Goal: Transaction & Acquisition: Download file/media

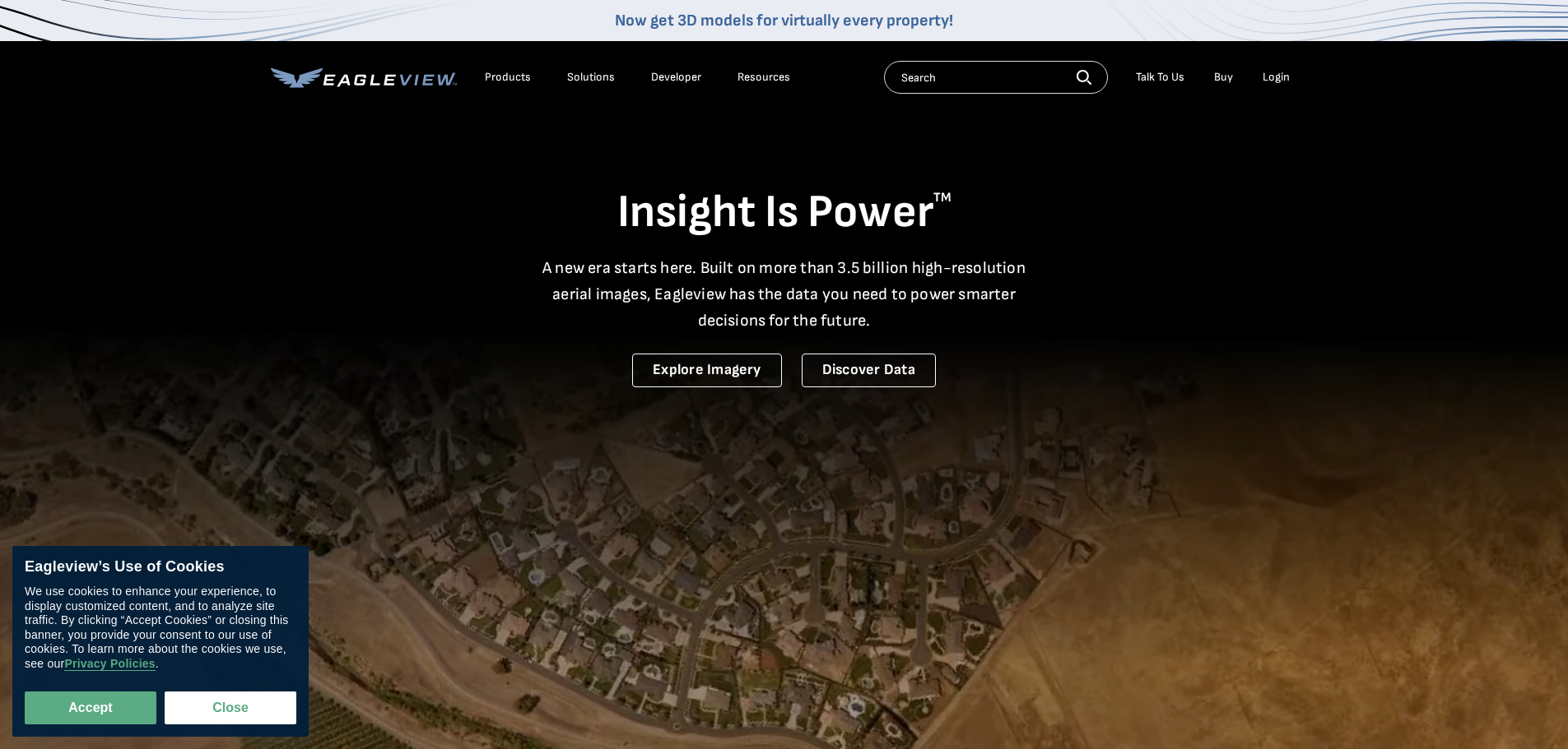
click at [1274, 77] on div "Login" at bounding box center [1276, 77] width 27 height 15
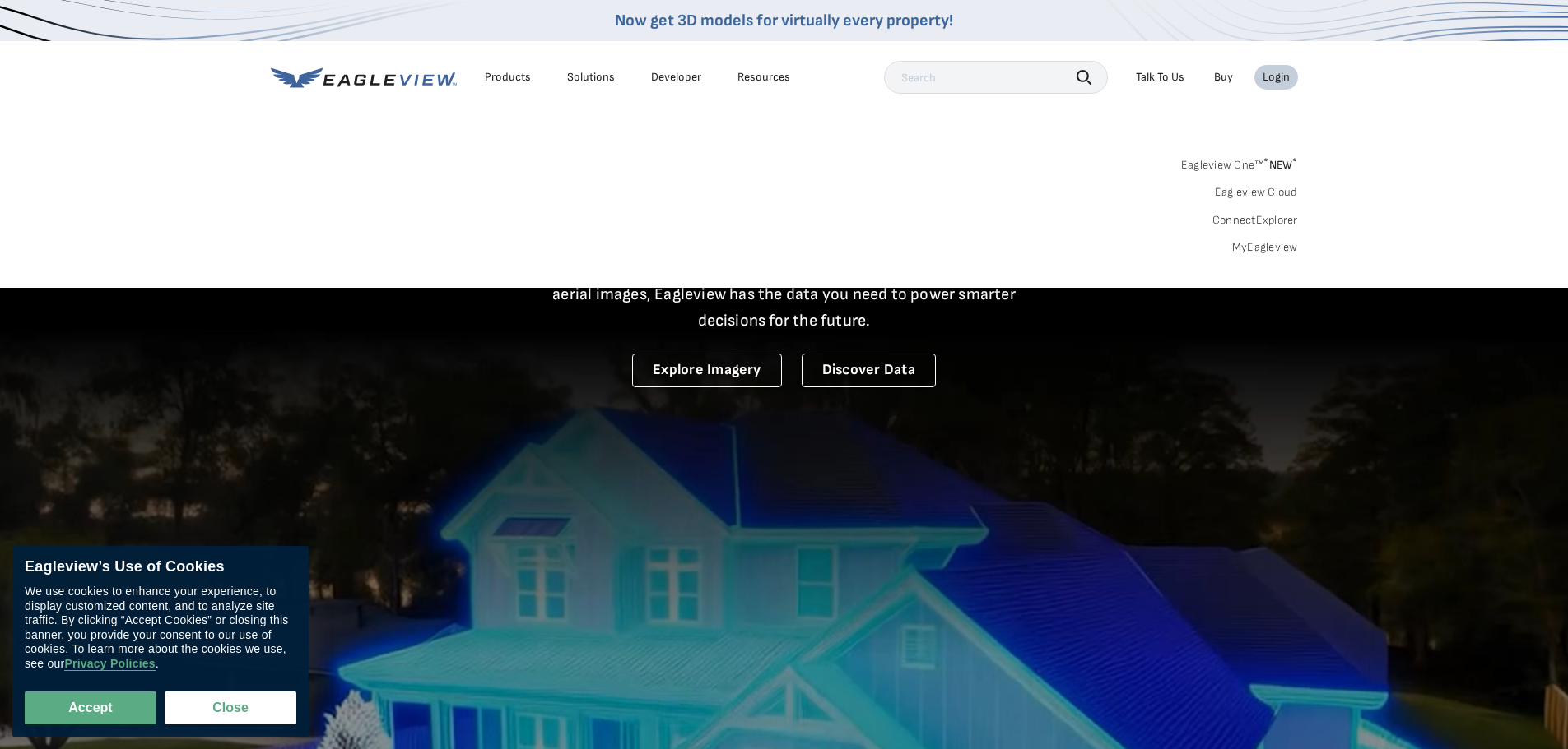
click at [1261, 257] on div "Search Products Our Product Areas Imagery 1-Inch GSD Aerial Imagery *" at bounding box center [784, 210] width 1568 height 155
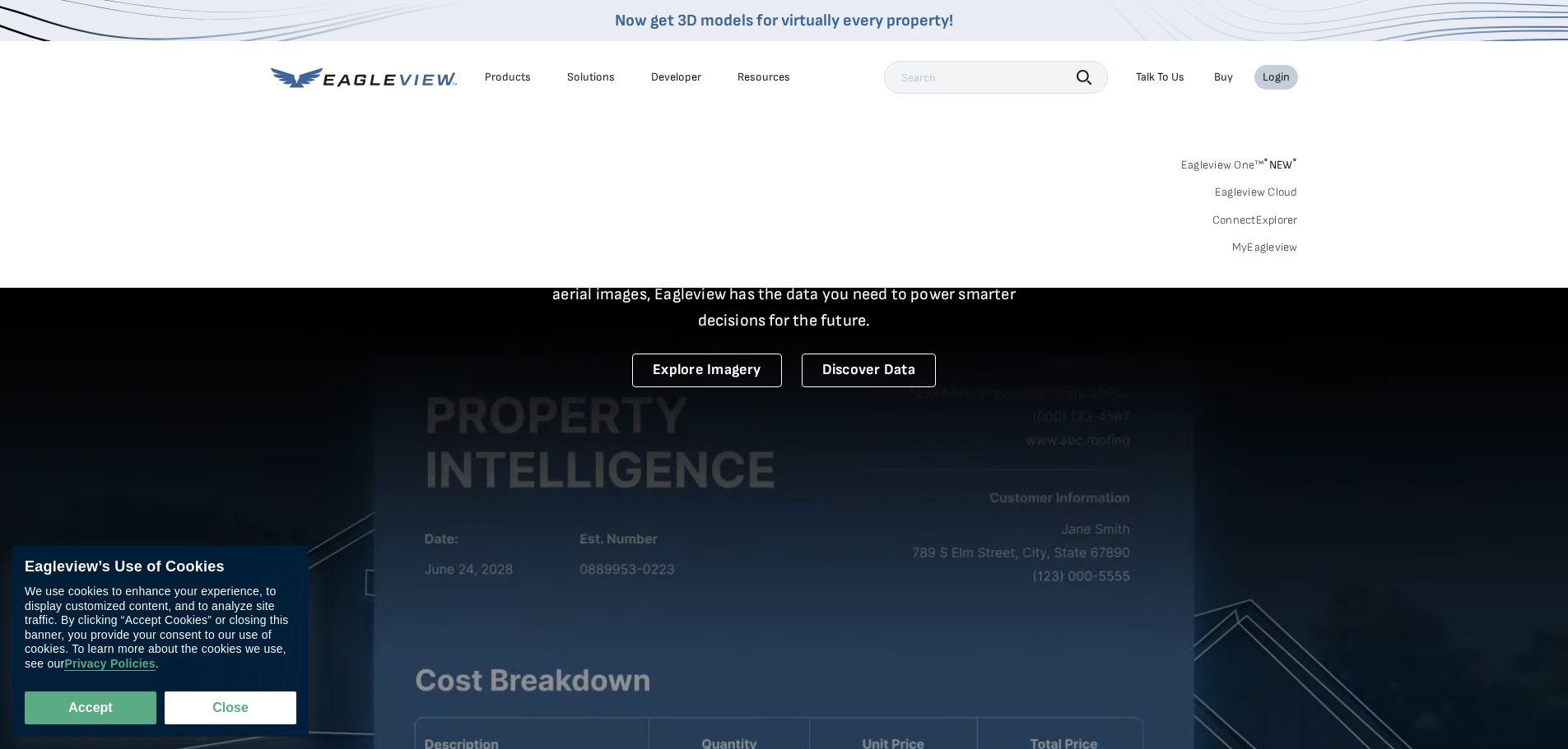
click at [1265, 242] on link "MyEagleview" at bounding box center [1265, 247] width 66 height 15
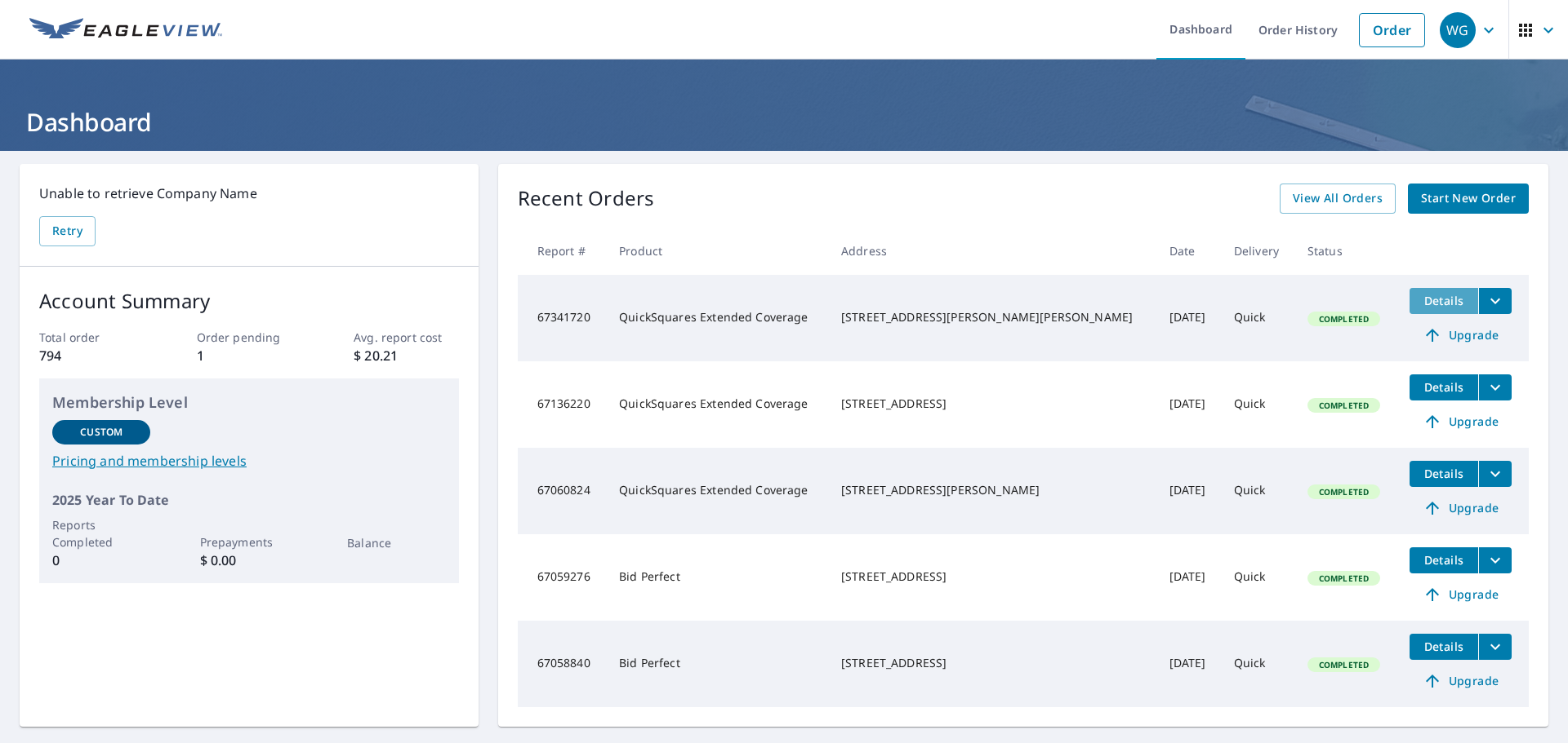
click at [1419, 303] on span "Details" at bounding box center [1443, 301] width 49 height 15
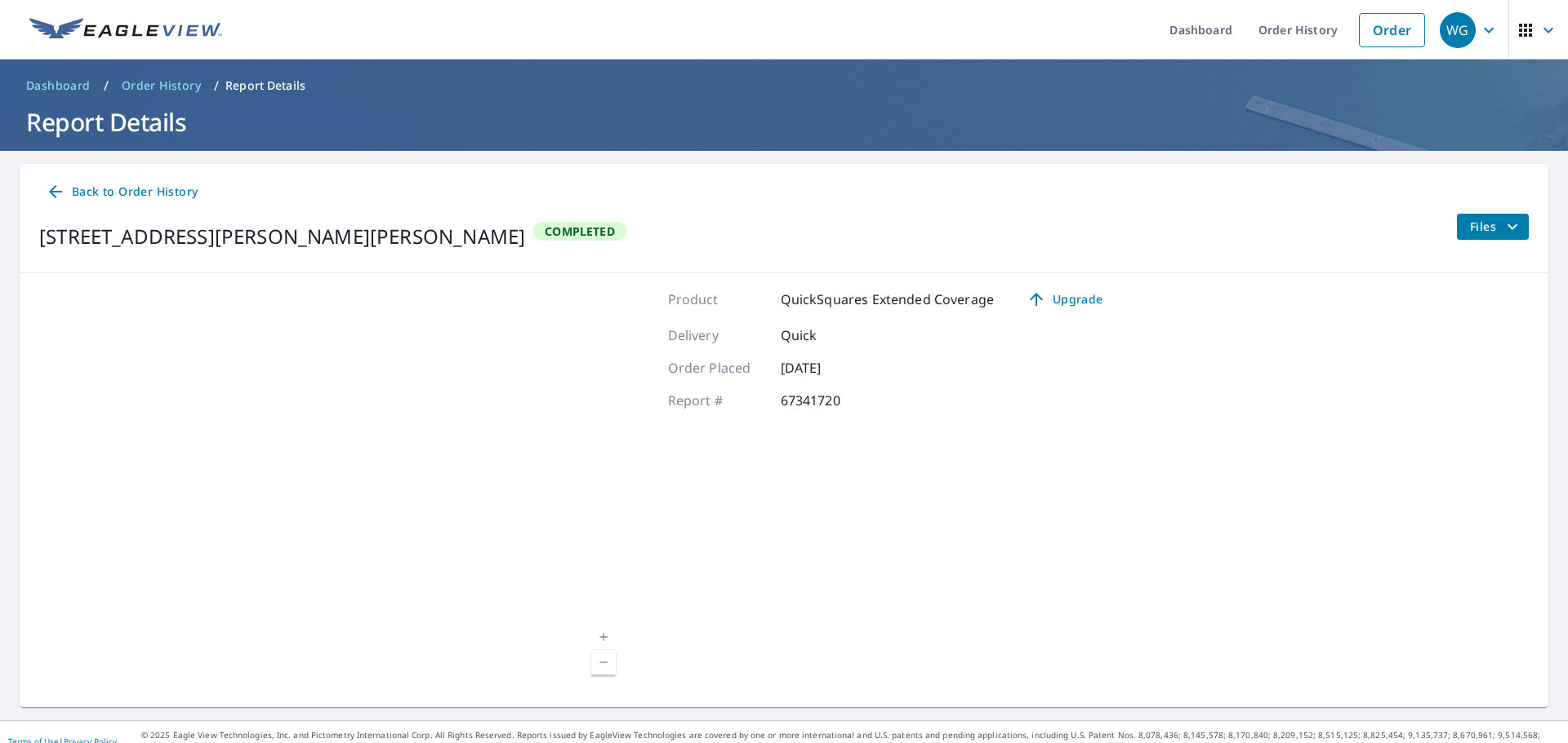
click at [1470, 225] on span "Files" at bounding box center [1496, 227] width 52 height 19
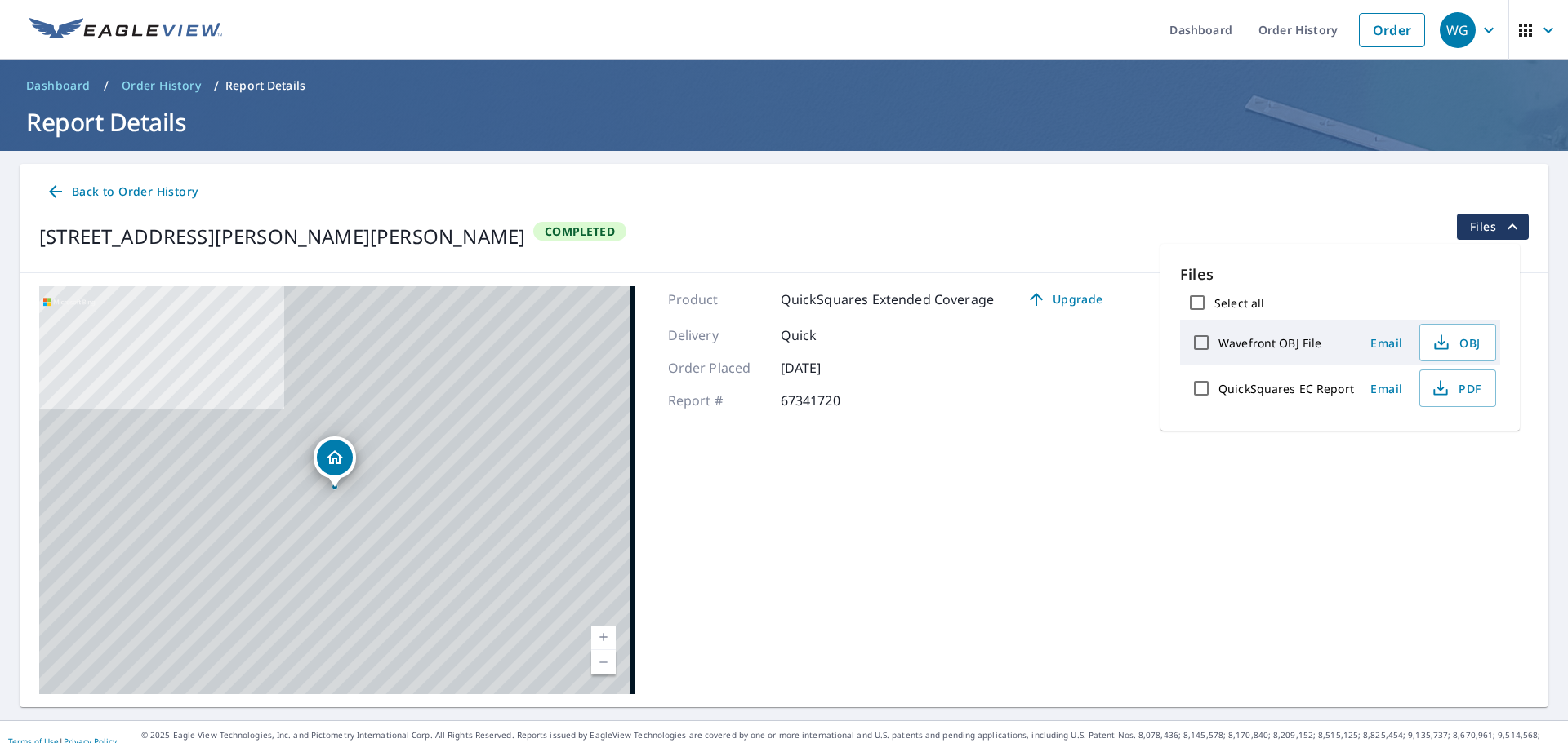
click at [1470, 232] on span "Files" at bounding box center [1496, 227] width 52 height 19
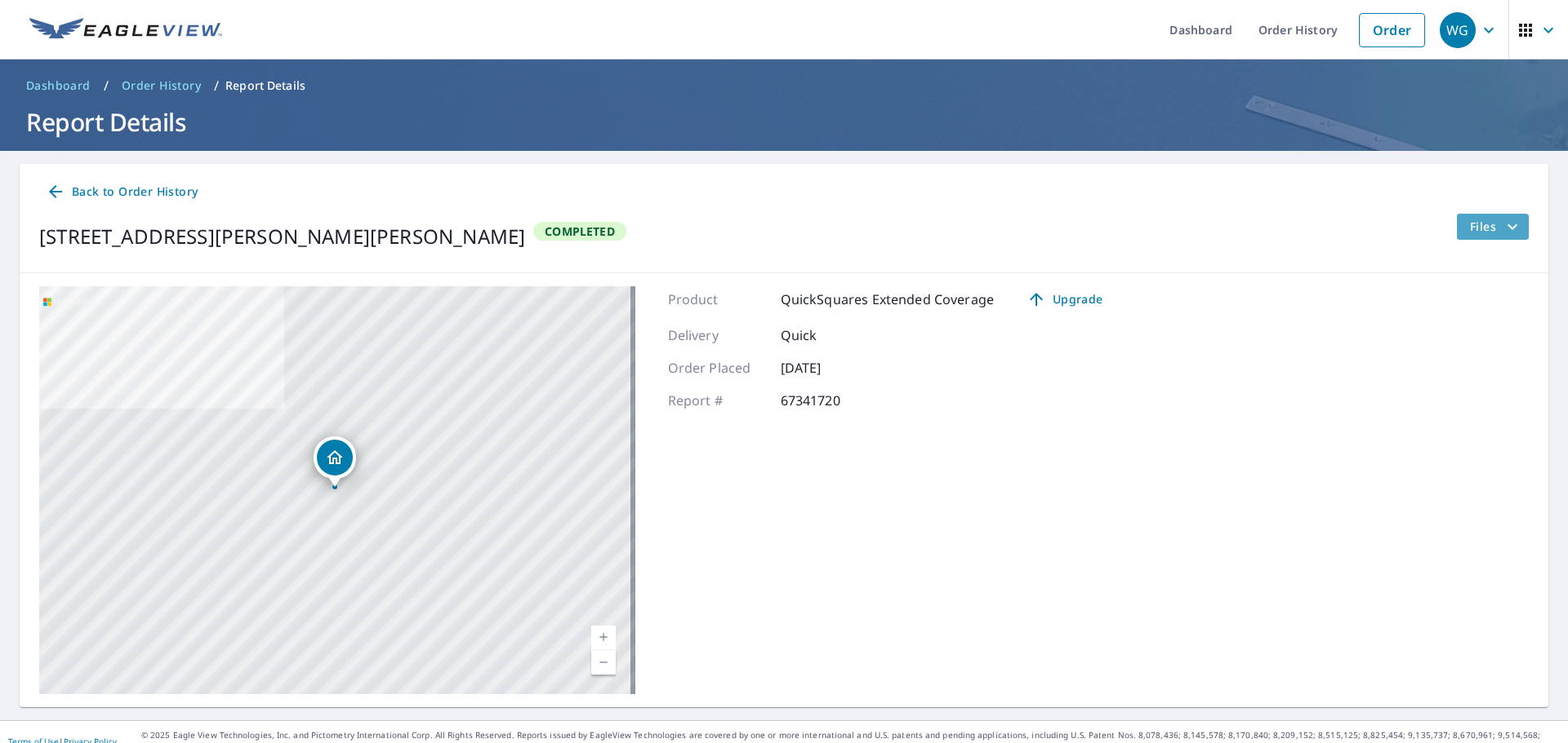
click at [1476, 233] on span "Files" at bounding box center [1496, 227] width 52 height 19
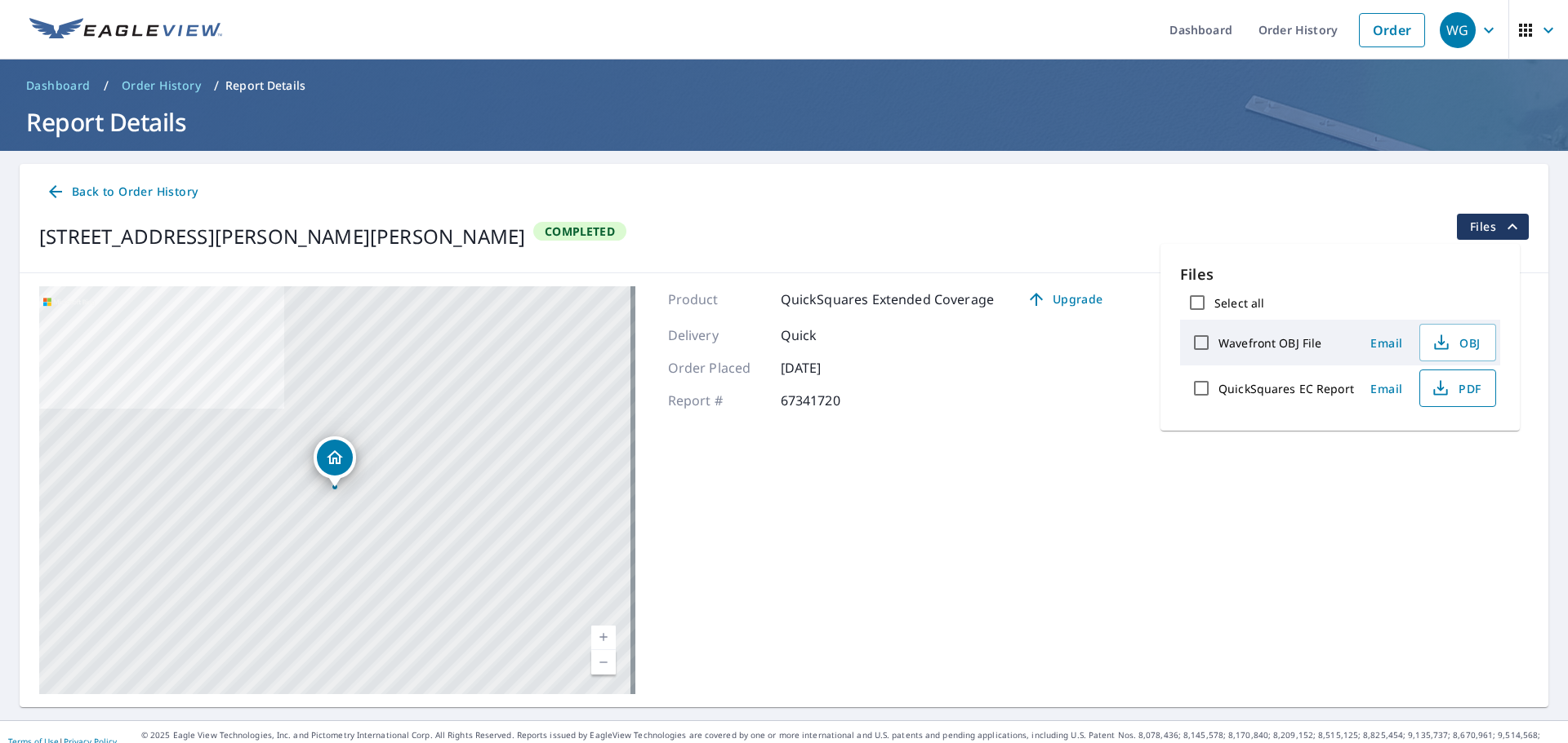
click at [1451, 384] on span "PDF" at bounding box center [1456, 388] width 52 height 19
